Goal: Information Seeking & Learning: Understand process/instructions

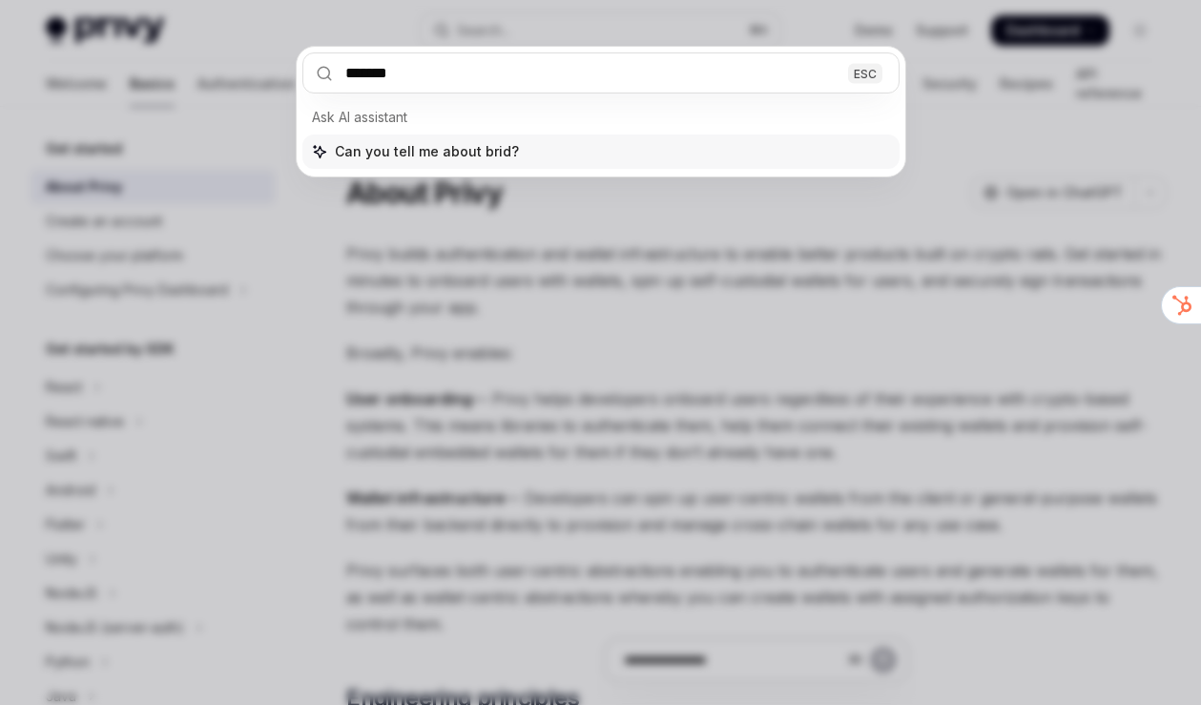
type input "********"
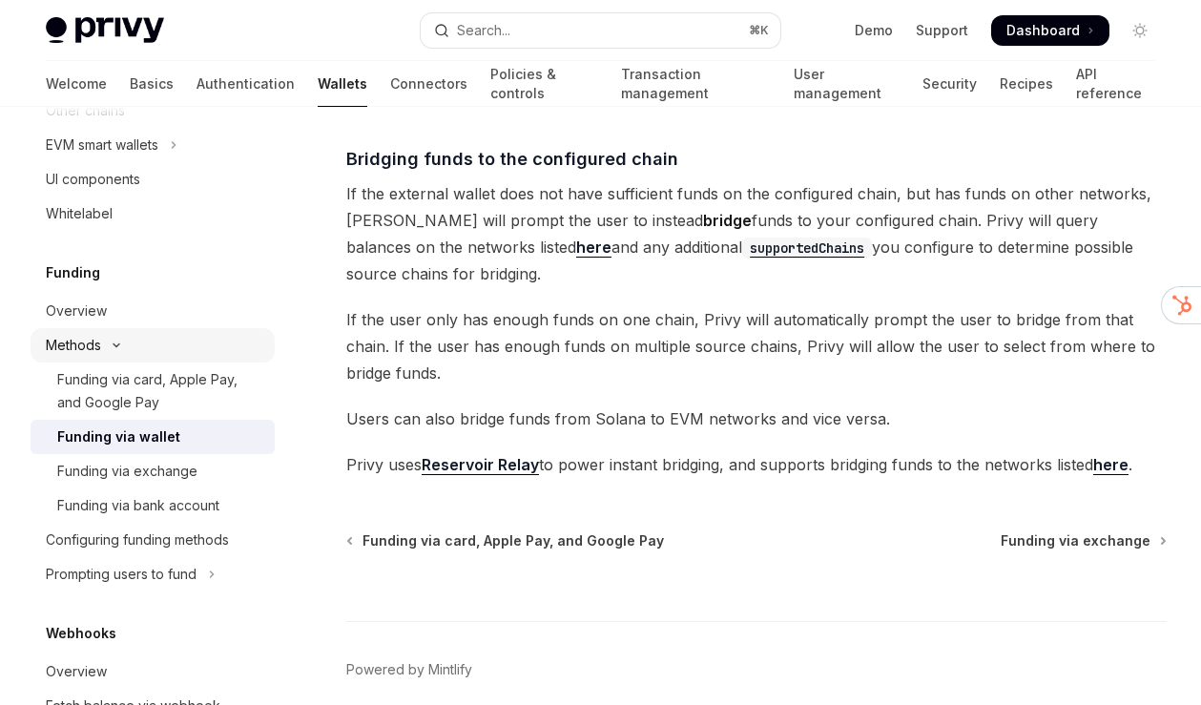
scroll to position [623, 0]
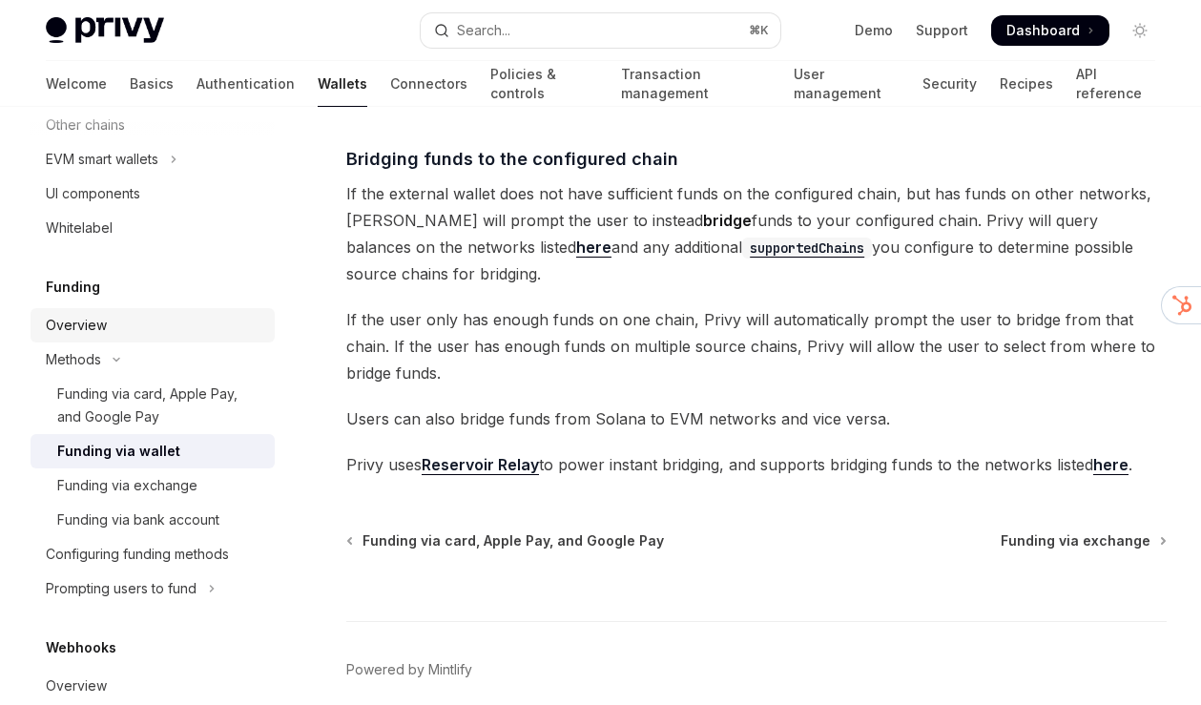
click at [162, 331] on div "Overview" at bounding box center [154, 325] width 217 height 23
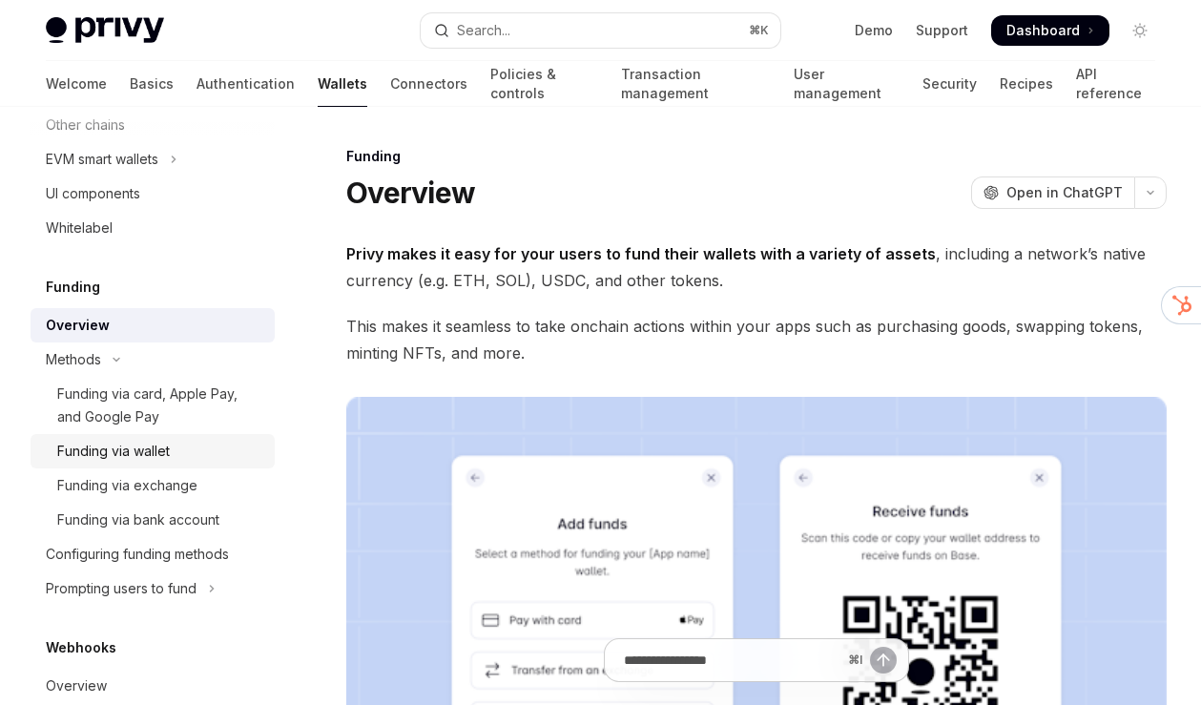
click at [160, 442] on div "Funding via wallet" at bounding box center [113, 451] width 113 height 23
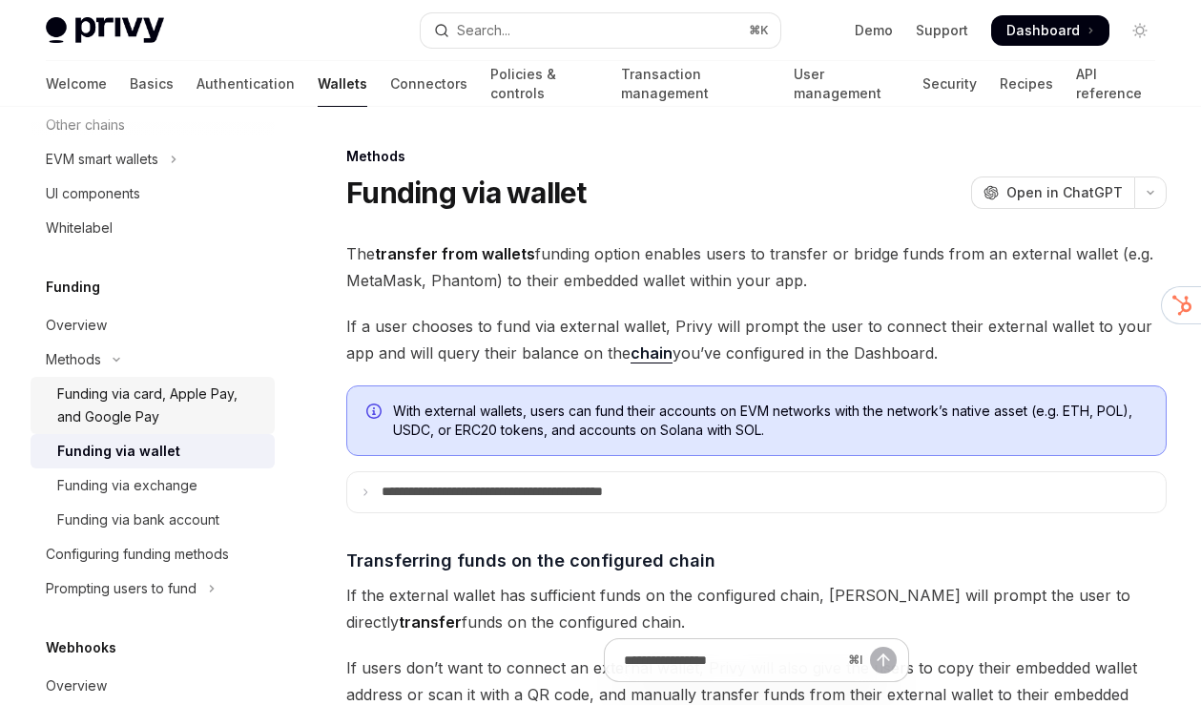
click at [180, 408] on div "Funding via card, Apple Pay, and Google Pay" at bounding box center [160, 405] width 206 height 46
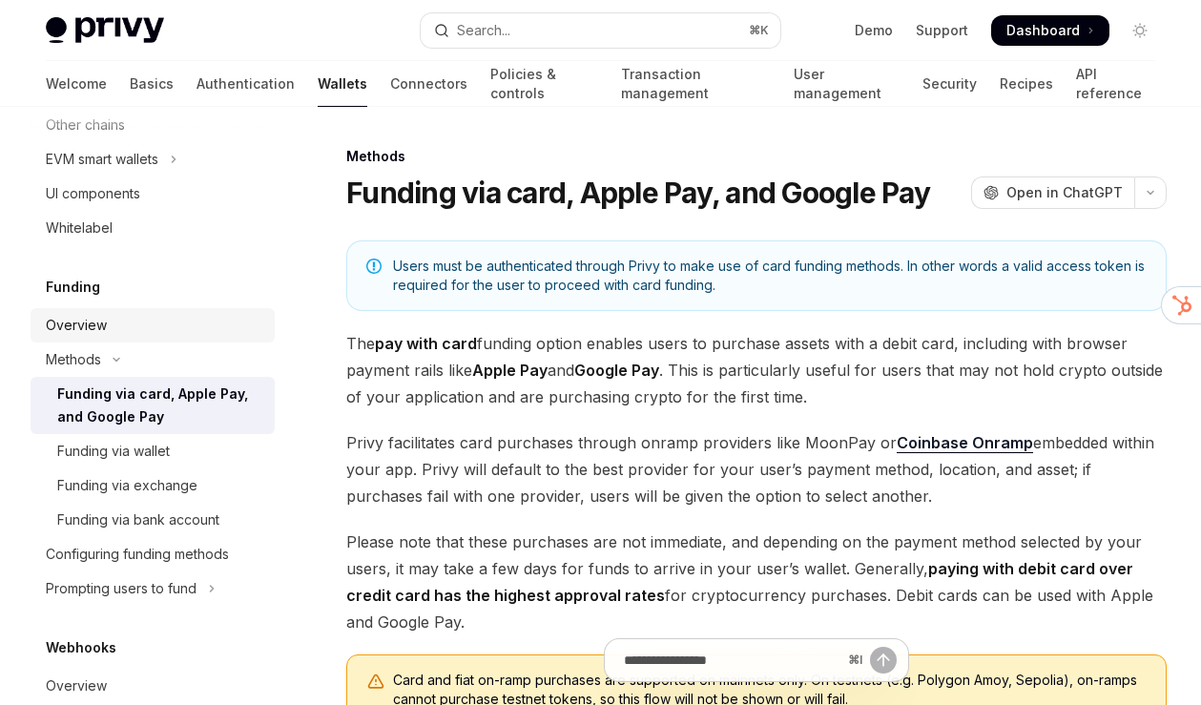
click at [142, 324] on div "Overview" at bounding box center [154, 325] width 217 height 23
type textarea "*"
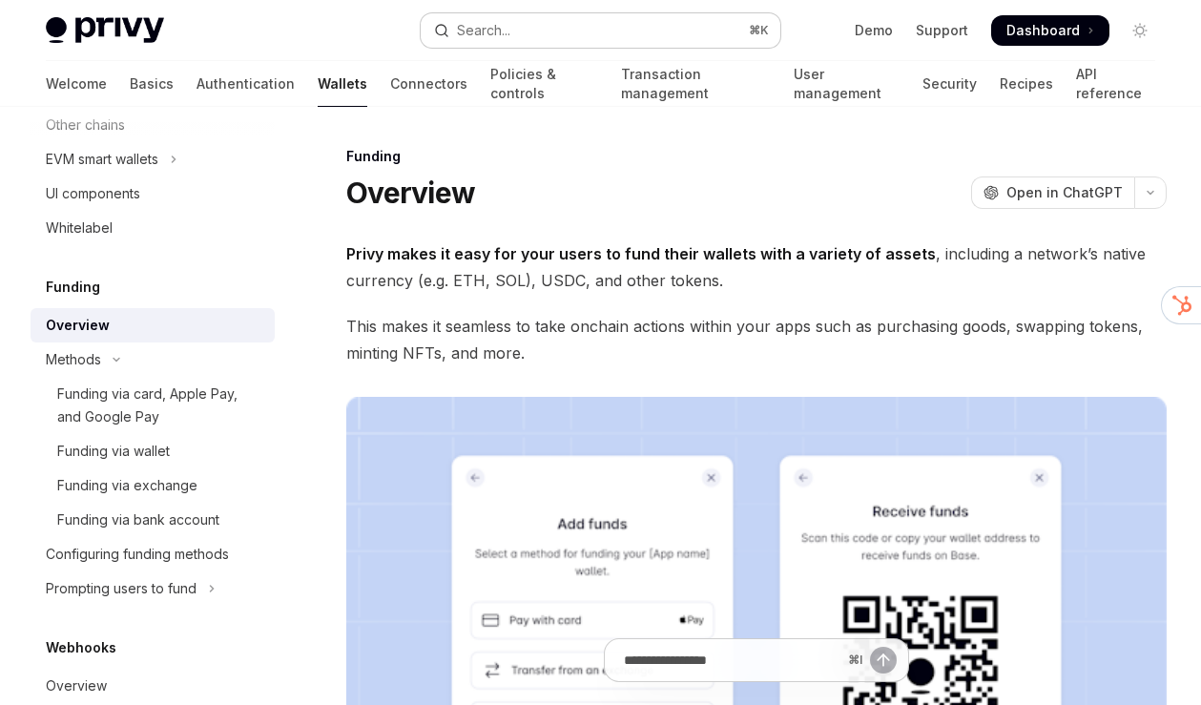
click at [681, 18] on button "Search... ⌘ K" at bounding box center [601, 30] width 360 height 34
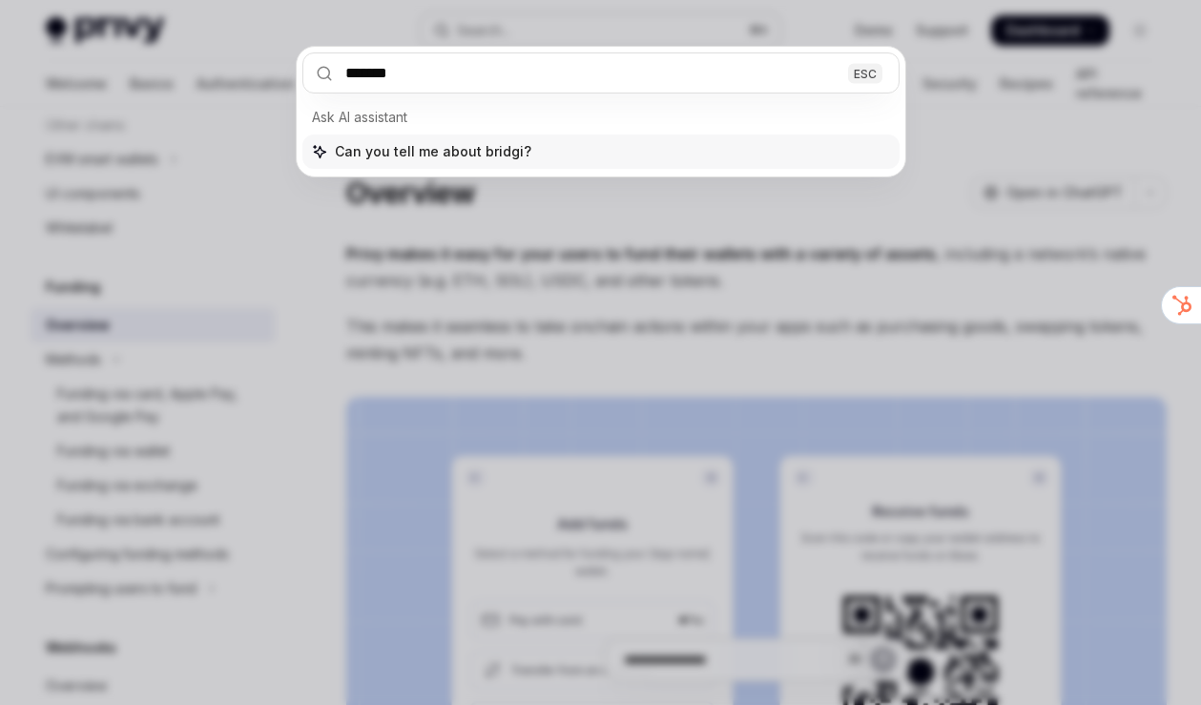
type input "********"
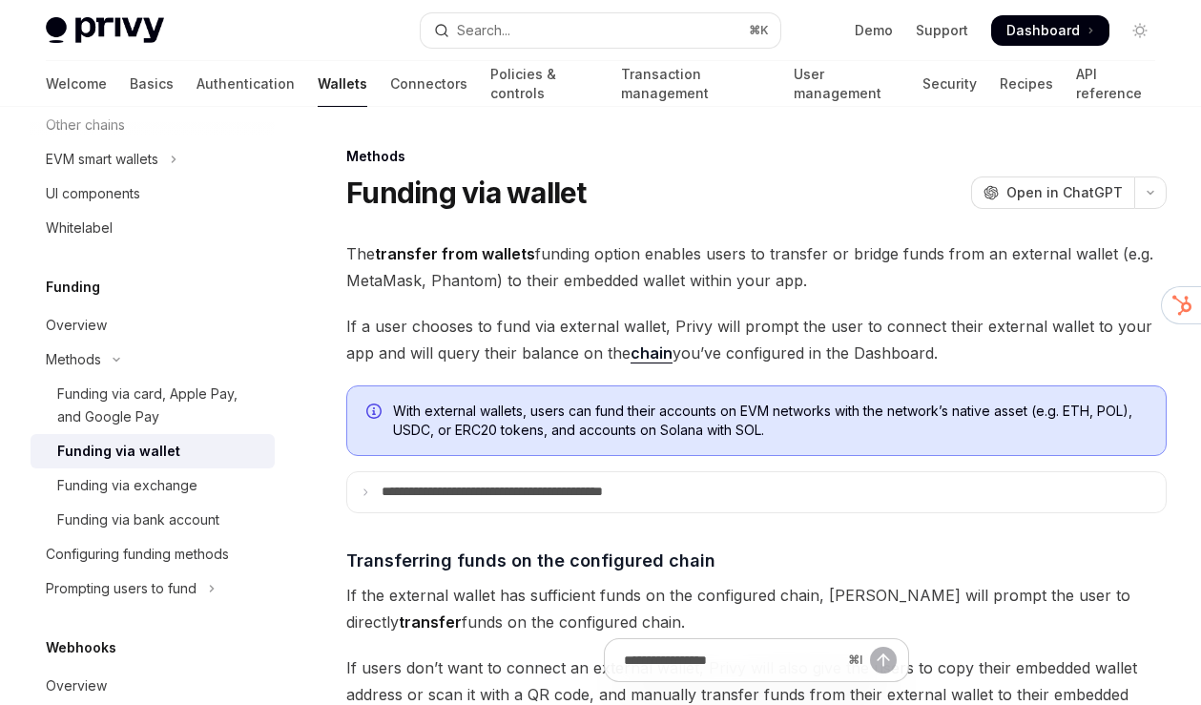
type textarea "*"
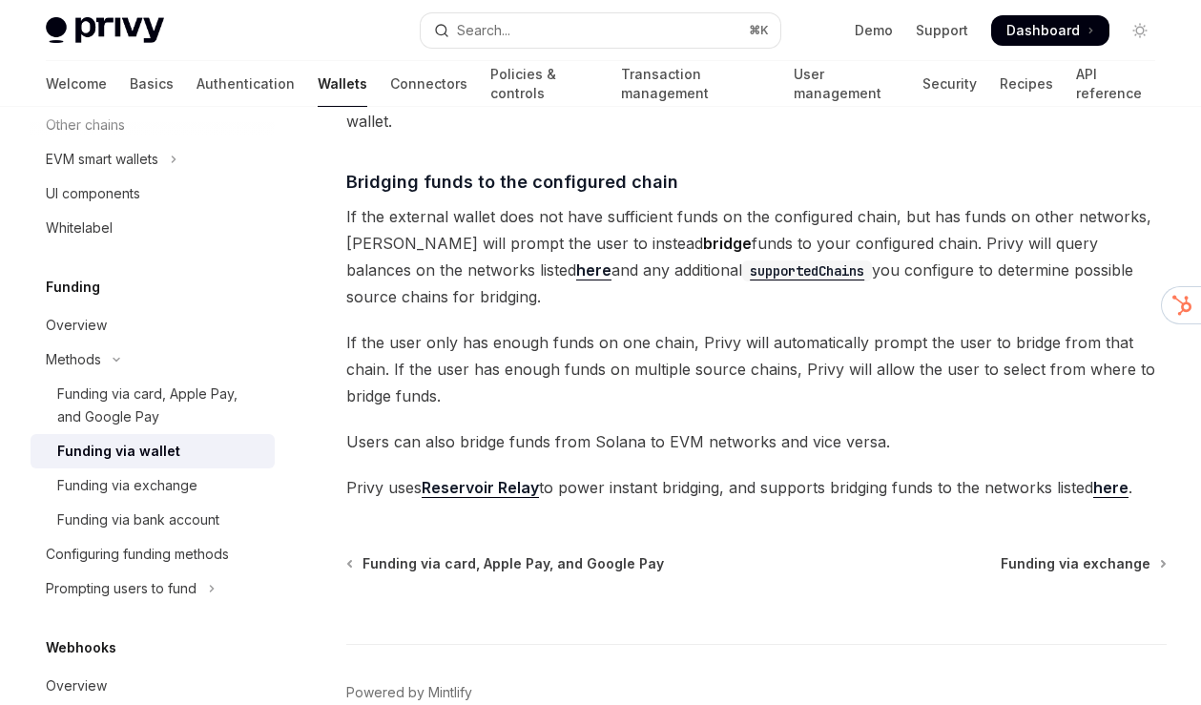
scroll to position [594, 0]
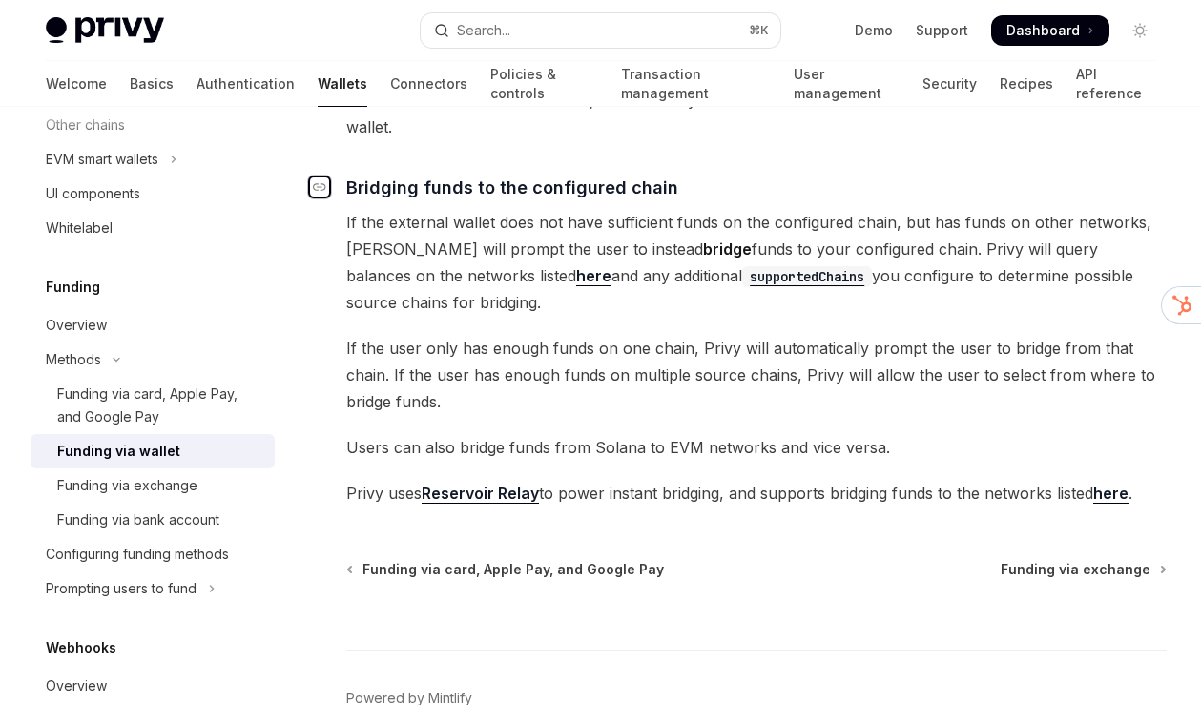
click at [322, 184] on icon "Navigate to header" at bounding box center [319, 186] width 13 height 11
